Goal: Transaction & Acquisition: Purchase product/service

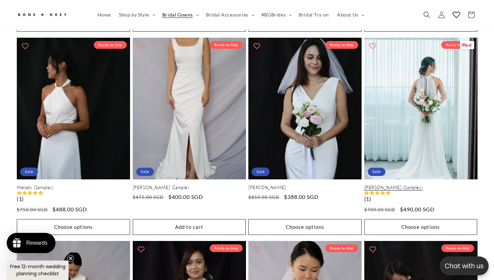
scroll to position [722, 0]
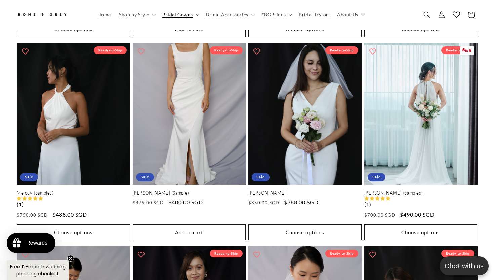
click at [418, 190] on link "[PERSON_NAME] (Samples)" at bounding box center [420, 193] width 113 height 6
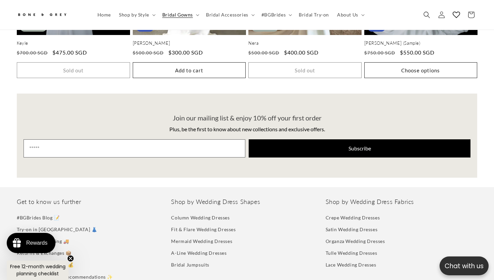
scroll to position [1371, 0]
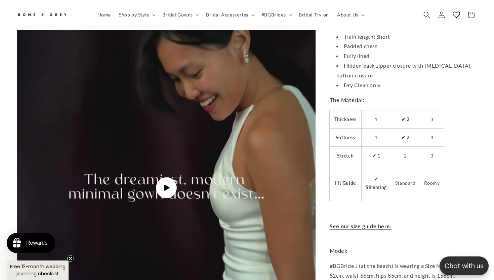
scroll to position [1956, 0]
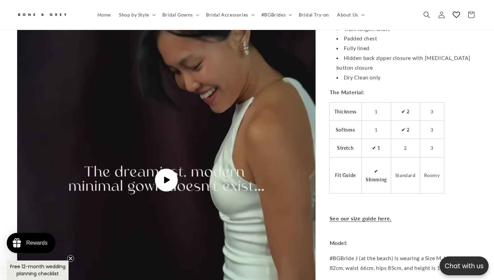
click at [168, 176] on icon "Gallery Viewer" at bounding box center [166, 179] width 7 height 7
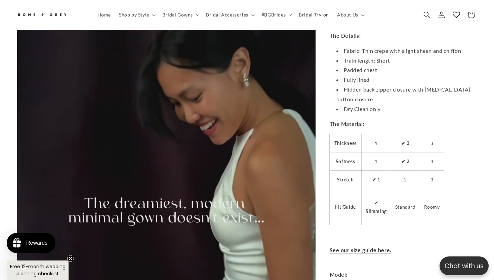
scroll to position [0, 167]
